Goal: Task Accomplishment & Management: Use online tool/utility

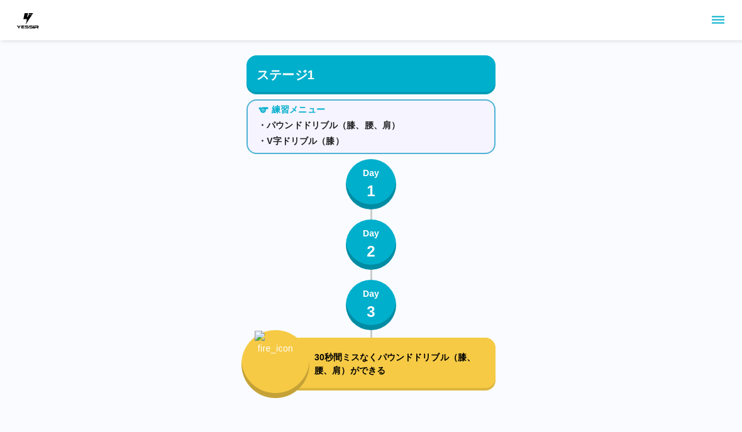
scroll to position [4129, 0]
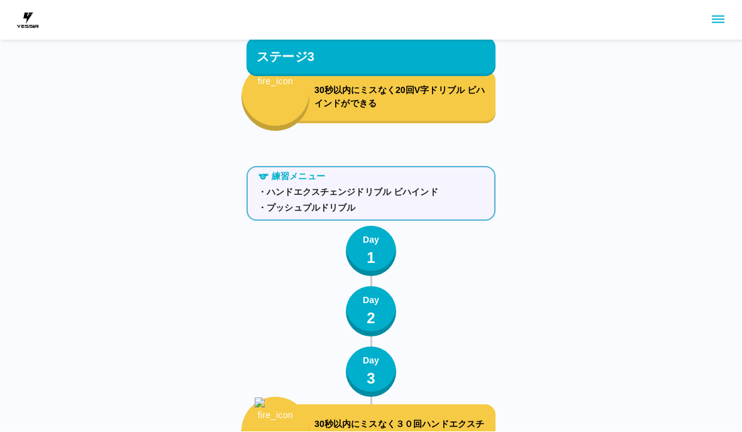
scroll to position [4189, 0]
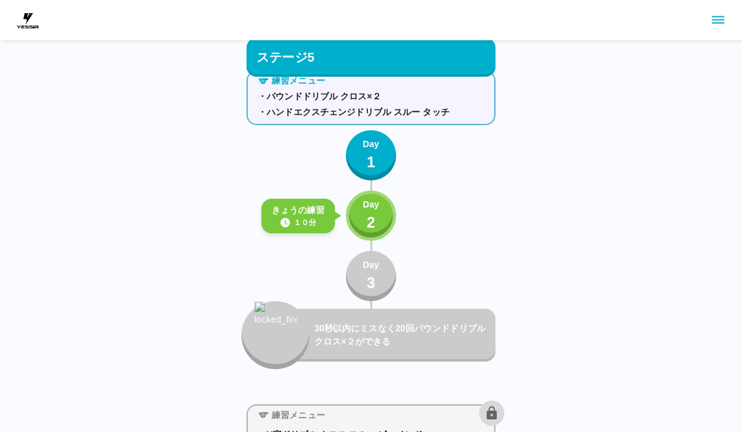
click at [375, 218] on div "Day 2" at bounding box center [371, 216] width 16 height 36
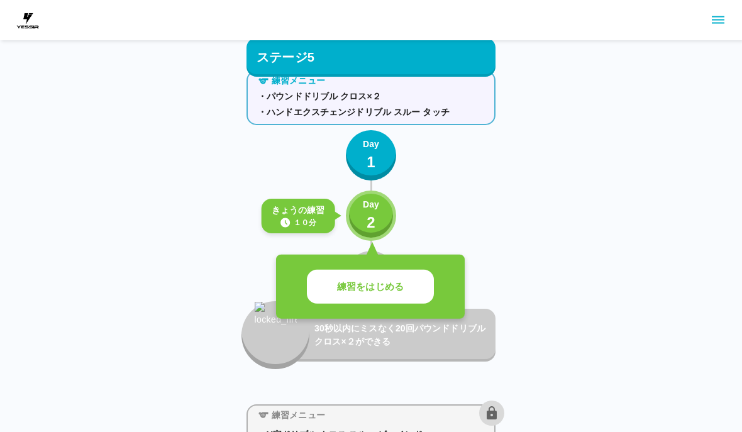
click at [406, 289] on button "練習をはじめる" at bounding box center [370, 287] width 127 height 35
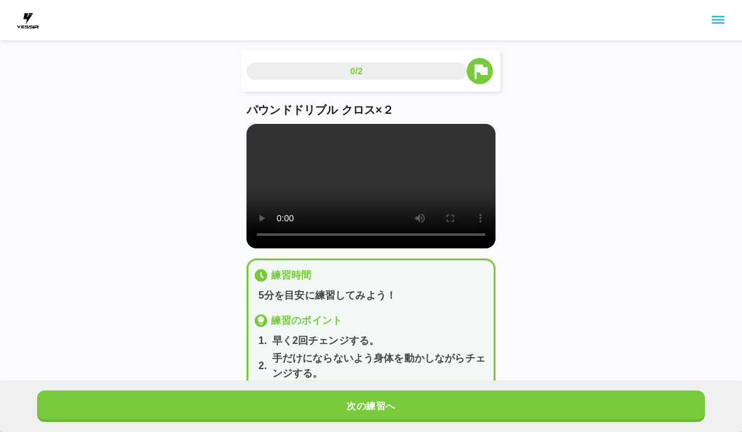
click at [406, 394] on button "次の練習へ" at bounding box center [371, 405] width 668 height 31
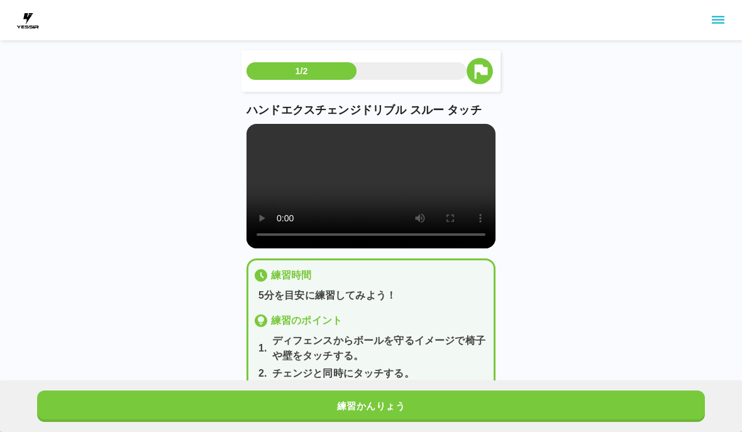
click at [406, 394] on button "練習かんりょう" at bounding box center [371, 405] width 668 height 31
click at [407, 402] on button "次の練習へ" at bounding box center [371, 405] width 668 height 31
click at [409, 405] on button "次の練習へ" at bounding box center [371, 405] width 668 height 31
click at [409, 404] on button "次の練習へ" at bounding box center [371, 405] width 668 height 31
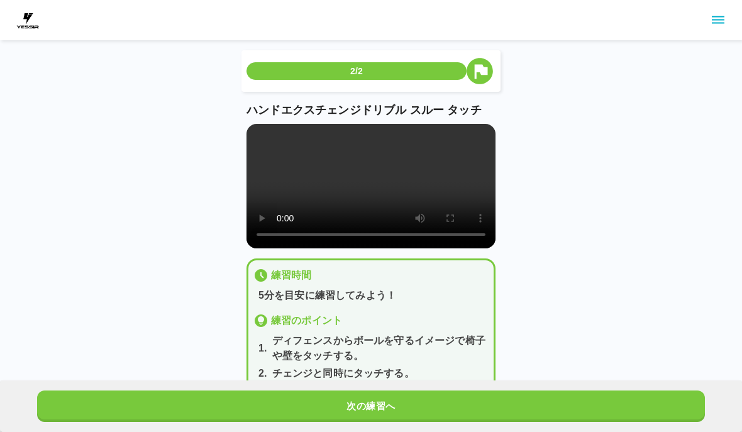
click at [409, 404] on button "次の練習へ" at bounding box center [371, 405] width 668 height 31
click at [408, 404] on button "次の練習へ" at bounding box center [371, 405] width 668 height 31
click at [410, 405] on button "次の練習へ" at bounding box center [371, 405] width 668 height 31
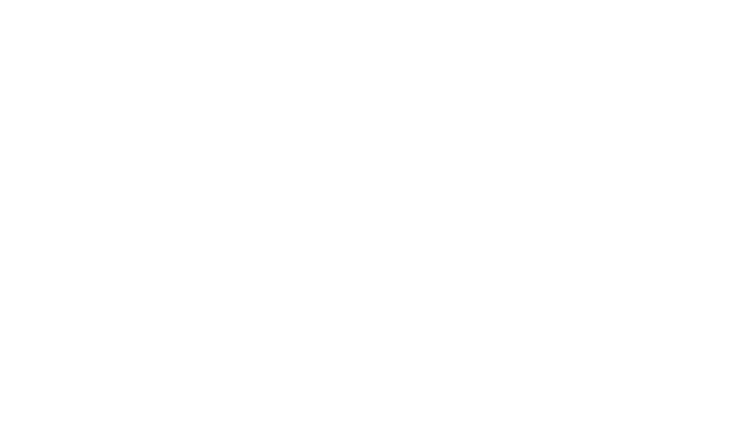
click at [412, 5] on html at bounding box center [371, 2] width 742 height 5
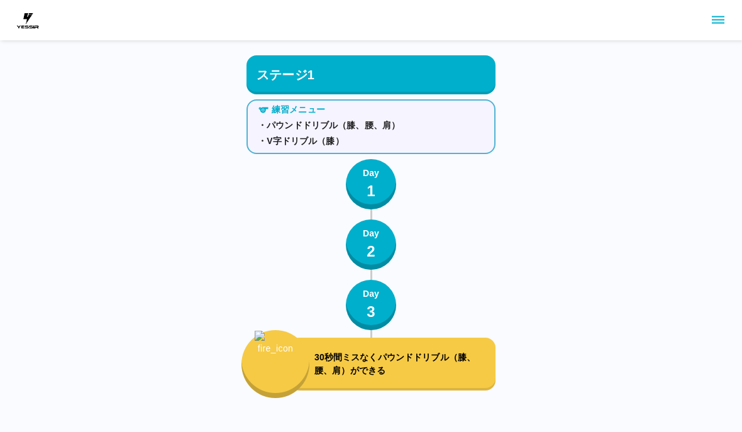
scroll to position [144, 0]
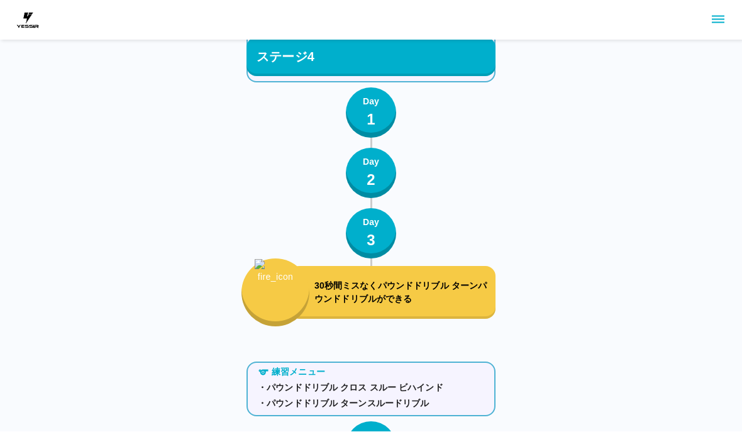
scroll to position [4189, 0]
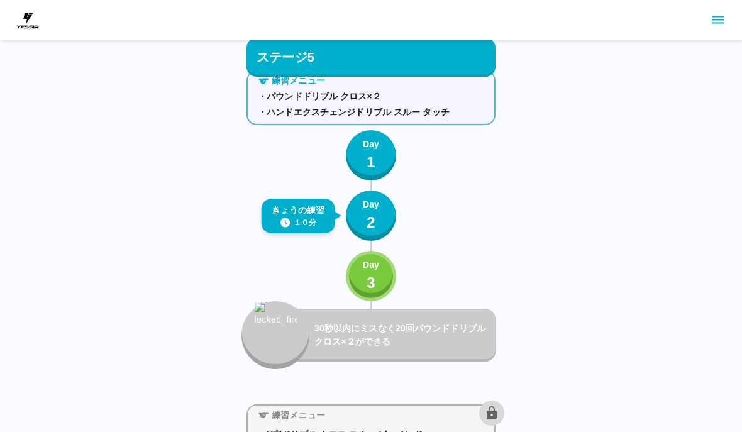
click at [386, 275] on button "Day 3" at bounding box center [371, 276] width 50 height 50
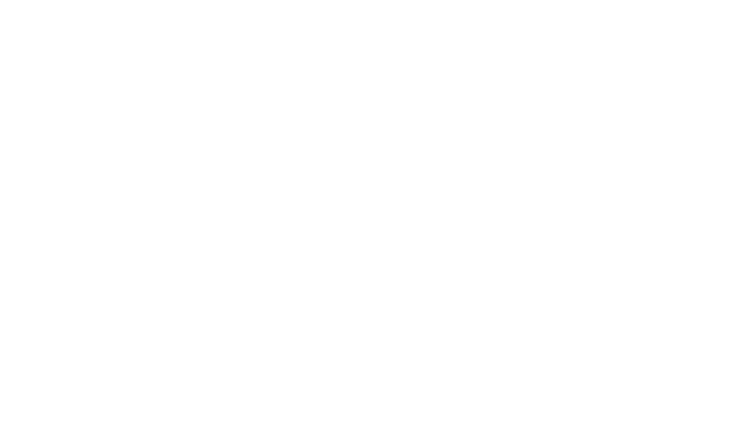
scroll to position [1, 0]
